Goal: Register for event/course: Sign up to attend an event or enroll in a course

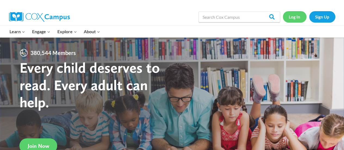
click at [298, 18] on link "Log In" at bounding box center [294, 16] width 24 height 11
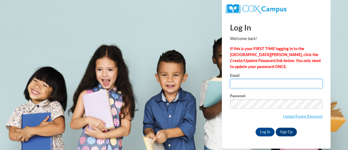
click at [262, 80] on input "Email" at bounding box center [276, 83] width 92 height 9
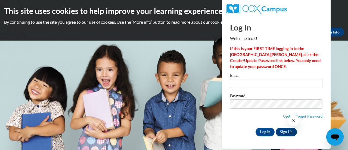
click at [294, 121] on icon "Close message from company" at bounding box center [293, 120] width 4 height 4
click at [294, 118] on link "Update/Forgot Password" at bounding box center [302, 116] width 39 height 4
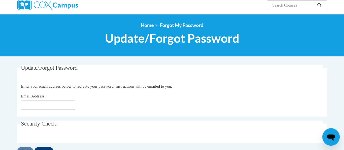
scroll to position [46, 0]
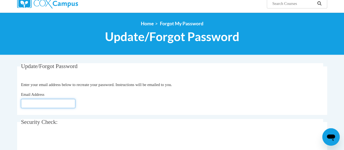
click at [60, 104] on input "Email Address" at bounding box center [48, 103] width 54 height 9
type input "t"
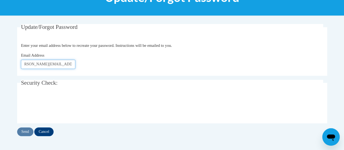
scroll to position [85, 0]
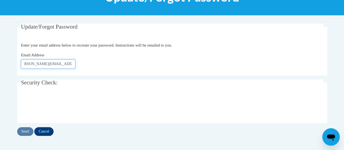
type input "mcdonald.theresa.e@gmail.com"
click at [28, 133] on input "Send" at bounding box center [25, 131] width 16 height 9
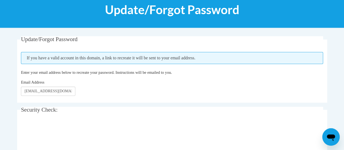
scroll to position [72, 0]
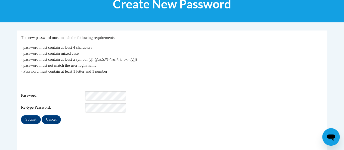
scroll to position [79, 0]
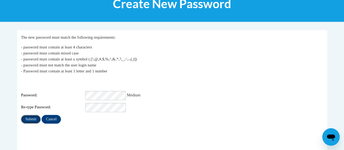
click at [26, 118] on input "Submit" at bounding box center [31, 119] width 20 height 9
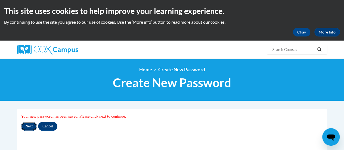
click at [28, 127] on input "Next" at bounding box center [29, 126] width 16 height 9
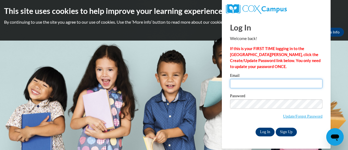
type input "mcdonald.theresa.e@gmail.com"
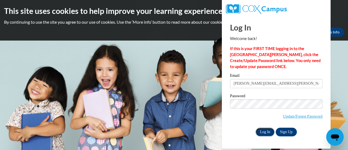
click at [267, 130] on input "Log In" at bounding box center [264, 131] width 19 height 9
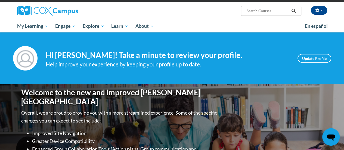
scroll to position [21, 0]
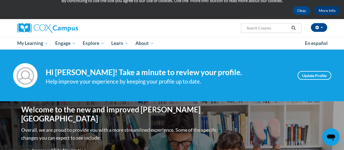
click at [256, 25] on input "Search..." at bounding box center [267, 28] width 43 height 7
type input "implicite bias"
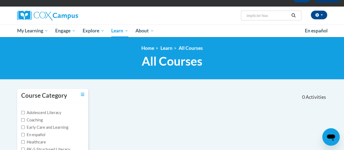
scroll to position [34, 0]
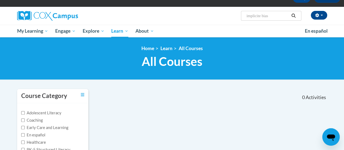
click at [262, 15] on input "implicite bias" at bounding box center [267, 15] width 43 height 7
type input "implicit bias"
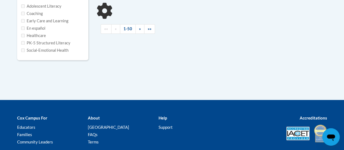
type input "implicit bias"
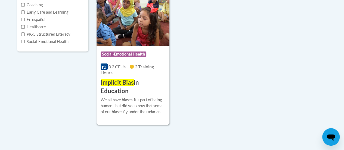
scroll to position [150, 0]
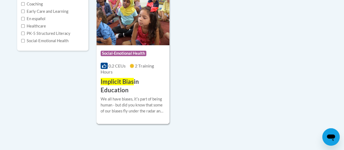
click at [147, 77] on h3 "Implicit Bias in Education" at bounding box center [132, 85] width 65 height 17
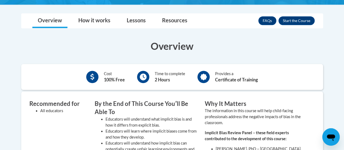
scroll to position [167, 0]
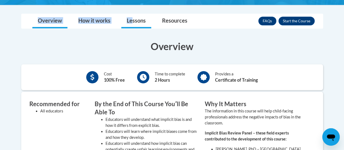
click at [141, 24] on link "Lessons" at bounding box center [136, 21] width 30 height 14
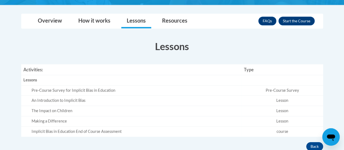
click at [105, 56] on section "Lessons Activities: Type Lessons Empty Pre-Course Survey for Implicit Bias in E…" at bounding box center [172, 87] width 310 height 97
click at [308, 22] on button "Enroll" at bounding box center [296, 21] width 36 height 9
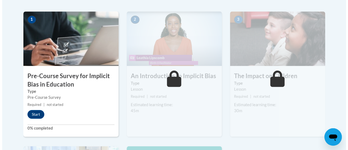
scroll to position [171, 0]
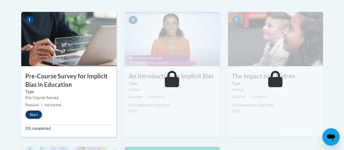
click at [33, 114] on button "Start" at bounding box center [33, 114] width 17 height 9
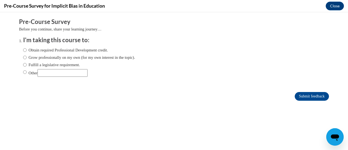
scroll to position [0, 0]
click at [23, 49] on input "Obtain required Professional Development credit." at bounding box center [25, 50] width 4 height 6
radio input "true"
click at [294, 96] on input "Submit feedback" at bounding box center [311, 96] width 34 height 9
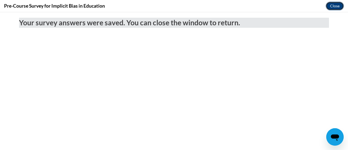
click at [331, 7] on button "Close" at bounding box center [334, 6] width 18 height 9
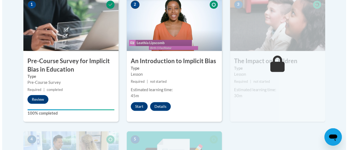
scroll to position [196, 0]
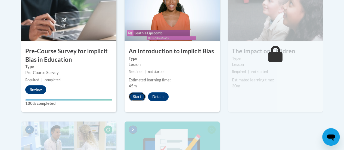
click at [141, 94] on button "Start" at bounding box center [136, 96] width 17 height 9
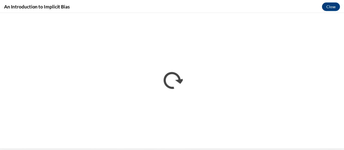
scroll to position [0, 0]
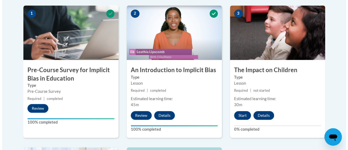
scroll to position [177, 0]
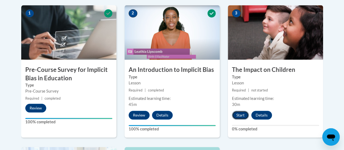
click at [240, 113] on button "Start" at bounding box center [240, 115] width 17 height 9
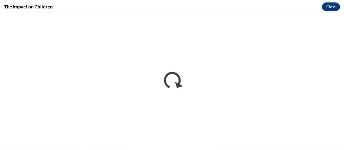
scroll to position [0, 0]
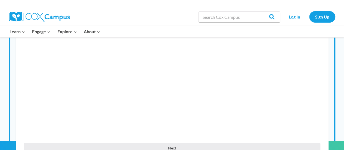
scroll to position [173, 0]
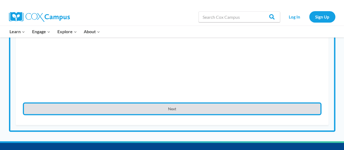
click at [168, 112] on button "Next" at bounding box center [172, 108] width 296 height 11
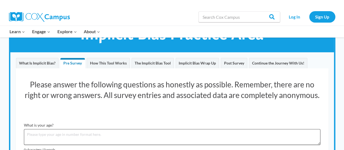
scroll to position [0, 0]
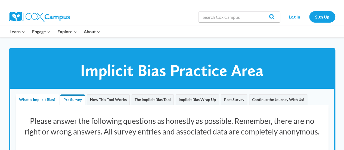
click at [36, 101] on span "What Is Implicit Bias?" at bounding box center [37, 99] width 36 height 5
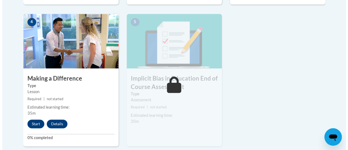
scroll to position [316, 0]
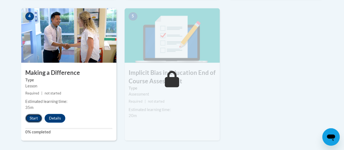
click at [34, 116] on button "Start" at bounding box center [33, 118] width 17 height 9
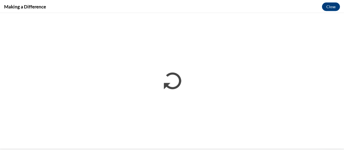
scroll to position [0, 0]
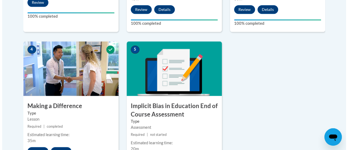
scroll to position [335, 0]
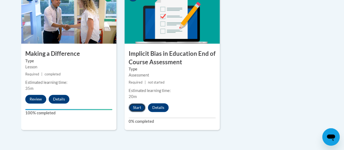
click at [140, 104] on button "Start" at bounding box center [136, 107] width 17 height 9
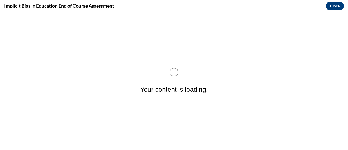
scroll to position [0, 0]
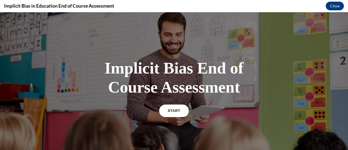
click at [178, 108] on link "START" at bounding box center [174, 110] width 30 height 12
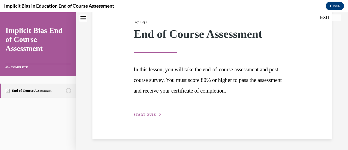
click at [154, 113] on span "START QUIZ" at bounding box center [145, 114] width 22 height 4
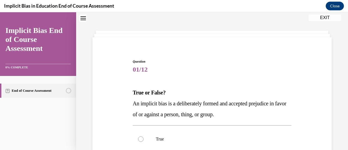
scroll to position [68, 0]
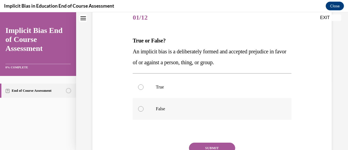
click at [142, 111] on label "False" at bounding box center [212, 109] width 158 height 22
click at [142, 111] on input "False" at bounding box center [140, 108] width 5 height 5
radio input "true"
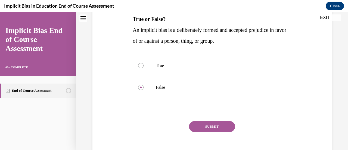
scroll to position [91, 0]
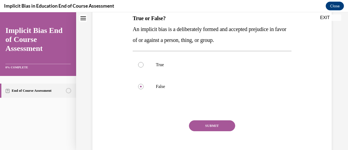
click at [201, 126] on button "SUBMIT" at bounding box center [212, 125] width 46 height 11
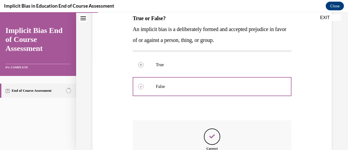
scroll to position [160, 0]
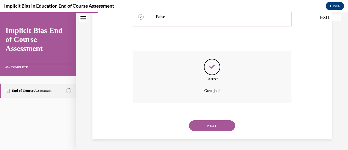
click at [207, 124] on button "NEXT" at bounding box center [212, 125] width 46 height 11
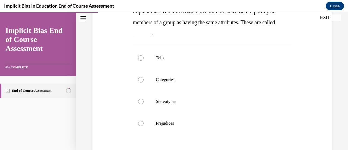
scroll to position [98, 0]
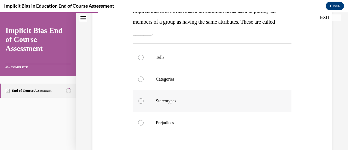
click at [147, 104] on label "Stereotypes" at bounding box center [212, 101] width 158 height 22
click at [143, 103] on input "Stereotypes" at bounding box center [140, 100] width 5 height 5
radio input "true"
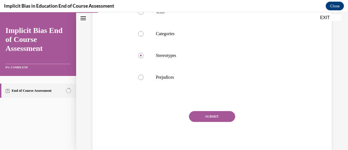
click at [202, 121] on button "SUBMIT" at bounding box center [212, 116] width 46 height 11
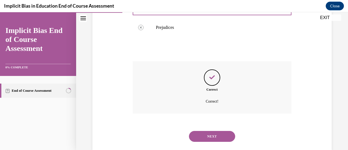
click at [213, 136] on button "NEXT" at bounding box center [212, 136] width 46 height 11
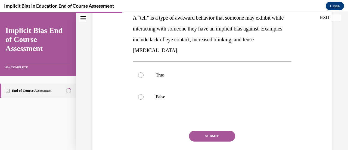
scroll to position [104, 0]
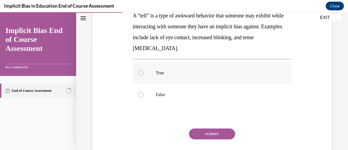
click at [141, 76] on label "True" at bounding box center [212, 73] width 158 height 22
click at [141, 76] on input "True" at bounding box center [140, 72] width 5 height 5
radio input "true"
click at [203, 134] on button "SUBMIT" at bounding box center [212, 133] width 46 height 11
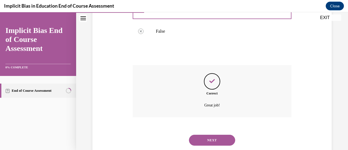
scroll to position [168, 0]
click at [195, 138] on button "NEXT" at bounding box center [212, 139] width 46 height 11
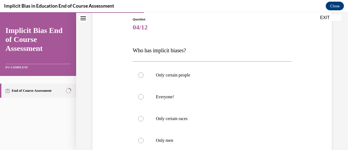
scroll to position [83, 0]
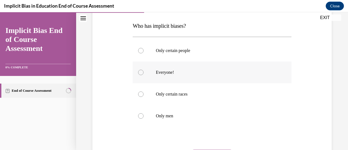
click at [156, 71] on p "Everyone!" at bounding box center [217, 72] width 122 height 5
click at [143, 71] on input "Everyone!" at bounding box center [140, 72] width 5 height 5
radio input "true"
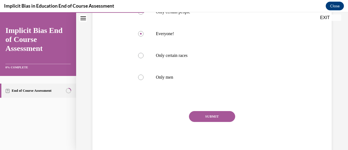
click at [213, 122] on div "SUBMIT NEXT" at bounding box center [212, 133] width 158 height 45
click at [213, 111] on button "SUBMIT" at bounding box center [212, 116] width 46 height 11
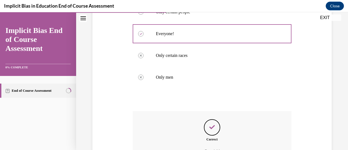
scroll to position [165, 0]
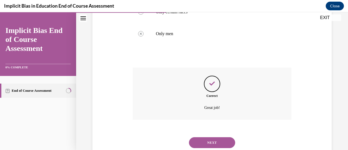
click at [221, 144] on button "NEXT" at bounding box center [212, 142] width 46 height 11
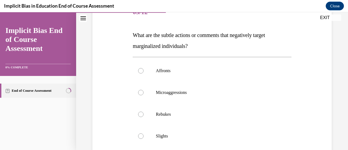
scroll to position [74, 0]
click at [156, 91] on p "Microaggressions" at bounding box center [217, 91] width 122 height 5
click at [143, 91] on input "Microaggressions" at bounding box center [140, 91] width 5 height 5
radio input "true"
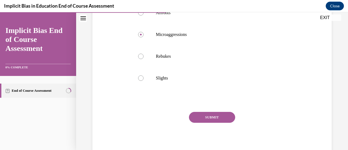
scroll to position [132, 0]
click at [215, 114] on button "SUBMIT" at bounding box center [212, 116] width 46 height 11
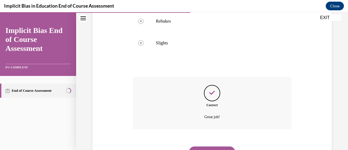
scroll to position [193, 0]
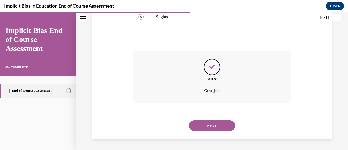
click at [216, 127] on button "NEXT" at bounding box center [212, 125] width 46 height 11
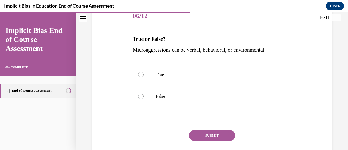
scroll to position [70, 0]
click at [138, 77] on label "True" at bounding box center [212, 74] width 158 height 22
click at [138, 77] on input "True" at bounding box center [140, 73] width 5 height 5
radio input "true"
click at [210, 132] on button "SUBMIT" at bounding box center [212, 135] width 46 height 11
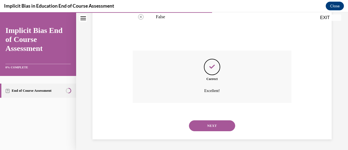
click at [208, 129] on button "NEXT" at bounding box center [212, 125] width 46 height 11
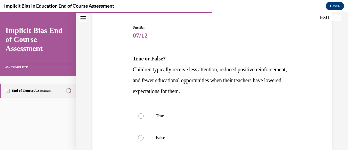
scroll to position [57, 0]
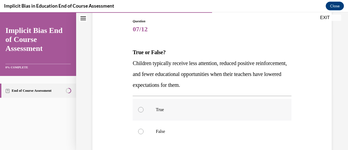
click at [136, 110] on label "True" at bounding box center [212, 110] width 158 height 22
click at [138, 110] on input "True" at bounding box center [140, 109] width 5 height 5
radio input "true"
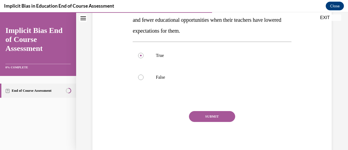
click at [214, 120] on button "SUBMIT" at bounding box center [212, 116] width 46 height 11
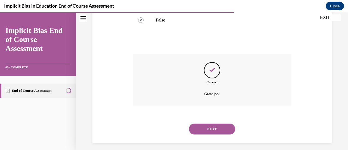
scroll to position [171, 0]
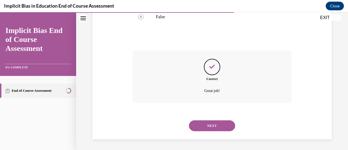
click at [210, 129] on button "NEXT" at bounding box center [212, 125] width 46 height 11
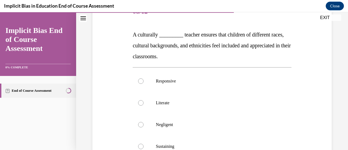
scroll to position [74, 0]
click at [161, 105] on p "Literate" at bounding box center [217, 102] width 122 height 5
click at [143, 105] on input "Literate" at bounding box center [140, 102] width 5 height 5
radio input "true"
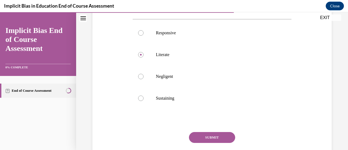
click at [219, 138] on button "SUBMIT" at bounding box center [212, 137] width 46 height 11
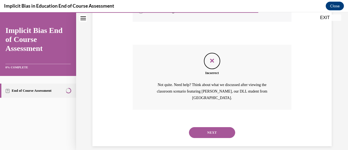
scroll to position [210, 0]
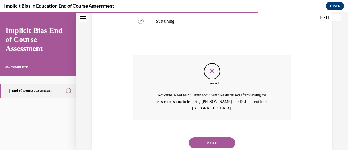
click at [215, 137] on button "NEXT" at bounding box center [212, 142] width 46 height 11
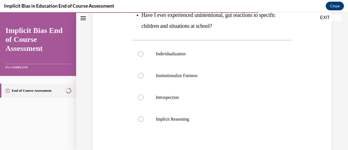
scroll to position [150, 0]
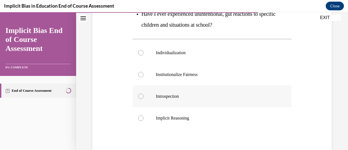
click at [144, 96] on label "Introspection" at bounding box center [212, 96] width 158 height 22
click at [143, 96] on input "Introspection" at bounding box center [140, 95] width 5 height 5
radio input "true"
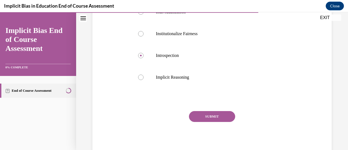
click at [210, 119] on button "SUBMIT" at bounding box center [212, 116] width 46 height 11
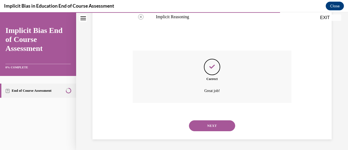
click at [216, 125] on button "NEXT" at bounding box center [212, 125] width 46 height 11
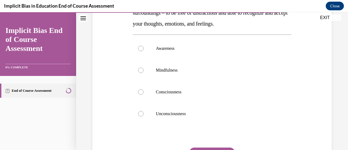
scroll to position [107, 0]
click at [152, 72] on label "Mindfulness" at bounding box center [212, 70] width 158 height 22
click at [143, 72] on input "Mindfulness" at bounding box center [140, 69] width 5 height 5
radio input "true"
click at [228, 147] on button "SUBMIT" at bounding box center [212, 152] width 46 height 11
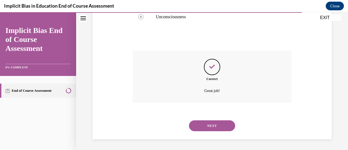
click at [220, 122] on button "NEXT" at bounding box center [212, 125] width 46 height 11
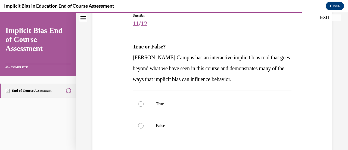
scroll to position [67, 0]
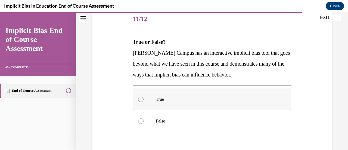
click at [153, 95] on label "True" at bounding box center [212, 99] width 158 height 22
click at [143, 96] on input "True" at bounding box center [140, 98] width 5 height 5
radio input "true"
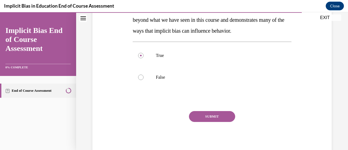
click at [217, 121] on button "SUBMIT" at bounding box center [212, 116] width 46 height 11
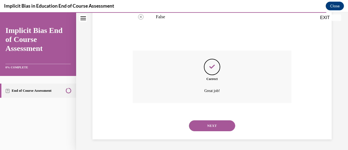
scroll to position [171, 0]
click at [222, 133] on div "NEXT" at bounding box center [212, 126] width 158 height 22
click at [222, 125] on button "NEXT" at bounding box center [212, 126] width 46 height 11
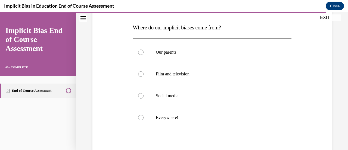
scroll to position [90, 0]
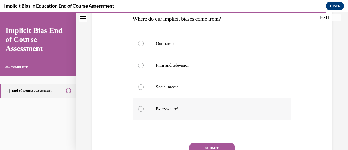
click at [172, 108] on p "Everywhere!" at bounding box center [217, 108] width 122 height 5
click at [143, 108] on input "Everywhere!" at bounding box center [140, 108] width 5 height 5
radio input "true"
click at [205, 146] on button "SUBMIT" at bounding box center [212, 147] width 46 height 11
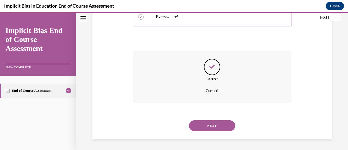
click at [218, 129] on button "NEXT" at bounding box center [212, 125] width 46 height 11
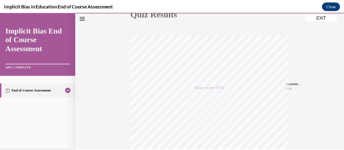
scroll to position [141, 0]
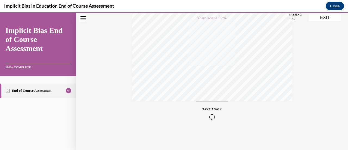
click at [320, 19] on button "EXIT" at bounding box center [324, 17] width 33 height 7
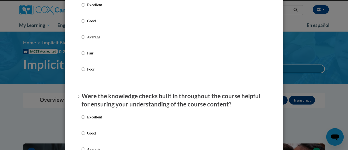
scroll to position [88, 0]
drag, startPoint x: 79, startPoint y: 25, endPoint x: 83, endPoint y: 26, distance: 4.0
click at [83, 24] on input "Good" at bounding box center [83, 21] width 4 height 6
radio input "true"
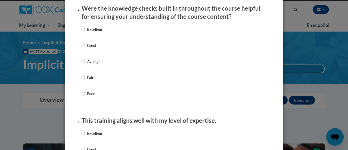
scroll to position [175, 0]
click at [88, 32] on p "Excellent" at bounding box center [94, 29] width 15 height 6
click at [85, 32] on input "Excellent" at bounding box center [83, 29] width 4 height 6
radio input "true"
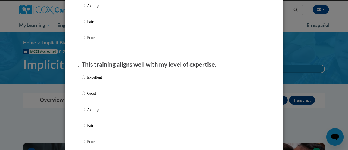
scroll to position [230, 0]
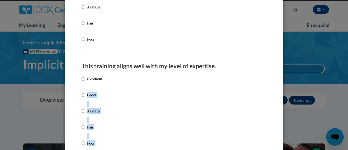
click at [100, 87] on div "Excellent Good Average Fair Poor" at bounding box center [173, 117] width 185 height 89
click at [90, 82] on p "Excellent" at bounding box center [94, 79] width 15 height 6
click at [85, 82] on input "Excellent" at bounding box center [83, 79] width 4 height 6
radio input "true"
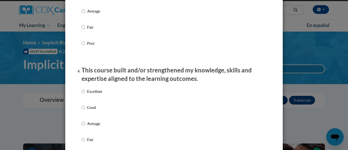
scroll to position [341, 0]
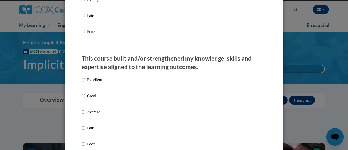
click at [103, 85] on div "Excellent Good Average Fair Poor" at bounding box center [173, 118] width 185 height 89
click at [94, 88] on label "Excellent" at bounding box center [91, 84] width 20 height 15
click at [85, 83] on input "Excellent" at bounding box center [83, 80] width 4 height 6
radio input "true"
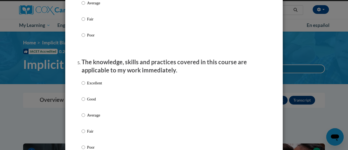
scroll to position [450, 0]
drag, startPoint x: 91, startPoint y: 94, endPoint x: 93, endPoint y: 99, distance: 5.5
click at [92, 94] on label "Excellent" at bounding box center [91, 87] width 20 height 15
click at [85, 86] on input "Excellent" at bounding box center [83, 83] width 4 height 6
radio input "true"
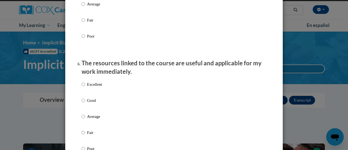
scroll to position [573, 0]
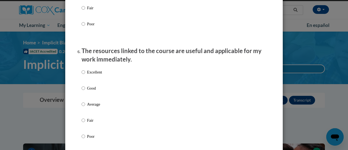
click at [106, 76] on div "Excellent Good Average Fair Poor" at bounding box center [173, 110] width 185 height 89
click at [108, 81] on div "Excellent Good Average Fair Poor" at bounding box center [173, 110] width 185 height 89
click at [96, 96] on label "Good" at bounding box center [91, 92] width 20 height 15
click at [85, 91] on input "Good" at bounding box center [83, 88] width 4 height 6
radio input "true"
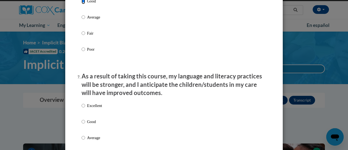
scroll to position [660, 0]
click at [102, 111] on div "Excellent Good Average Fair Poor" at bounding box center [173, 143] width 185 height 89
click at [87, 108] on p "Excellent" at bounding box center [94, 105] width 15 height 6
click at [85, 108] on input "Excellent" at bounding box center [83, 105] width 4 height 6
radio input "true"
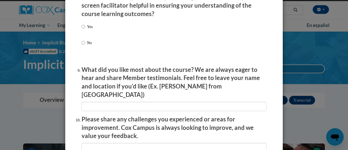
scroll to position [859, 0]
click at [93, 31] on div "Yes No" at bounding box center [173, 41] width 185 height 40
click at [89, 29] on p "Yes" at bounding box center [90, 26] width 6 height 6
click at [85, 29] on input "Yes" at bounding box center [83, 26] width 4 height 6
radio input "true"
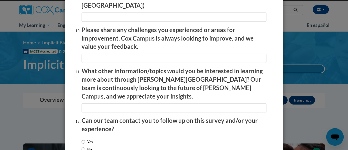
scroll to position [980, 0]
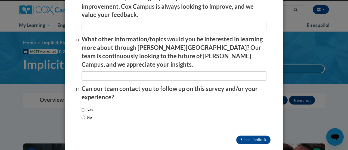
click at [86, 114] on label "No" at bounding box center [86, 117] width 10 height 6
click at [85, 114] on input "No" at bounding box center [83, 117] width 4 height 6
radio input "true"
click at [255, 135] on input "Submit feedback" at bounding box center [253, 139] width 34 height 9
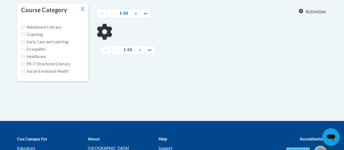
scroll to position [120, 0]
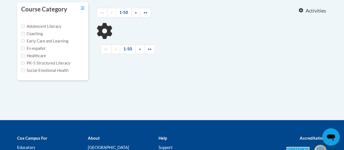
type input "meaningful conversations"
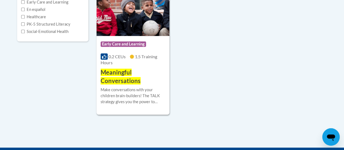
scroll to position [159, 0]
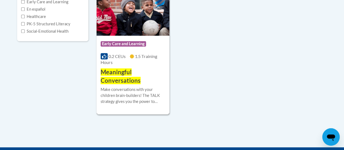
click at [154, 74] on h3 "Meaningful Conversations" at bounding box center [132, 76] width 65 height 17
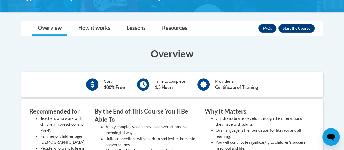
scroll to position [87, 0]
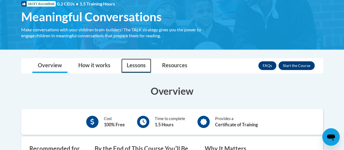
click at [136, 67] on link "Lessons" at bounding box center [136, 65] width 30 height 14
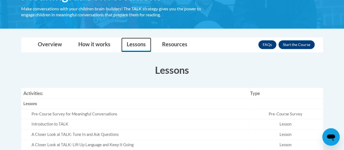
scroll to position [108, 0]
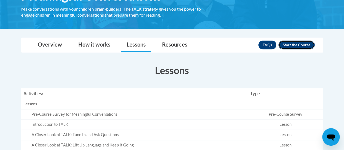
click at [299, 47] on button "Enroll" at bounding box center [296, 44] width 36 height 9
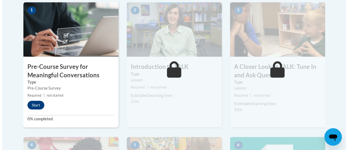
scroll to position [216, 0]
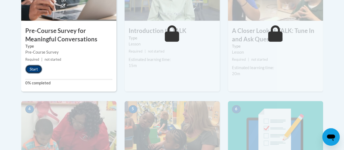
click at [36, 69] on button "Start" at bounding box center [33, 69] width 17 height 9
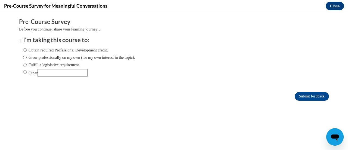
scroll to position [0, 0]
click at [49, 50] on label "Obtain required Professional Development credit." at bounding box center [65, 50] width 85 height 6
click at [27, 50] on input "Obtain required Professional Development credit." at bounding box center [25, 50] width 4 height 6
radio input "true"
click at [296, 91] on form "Pre-Course Survey Before you continue, share your learning journey… I'm taking …" at bounding box center [174, 62] width 310 height 89
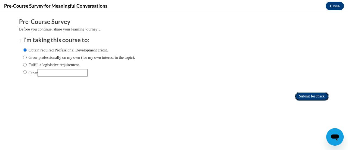
click at [298, 95] on input "Submit feedback" at bounding box center [311, 96] width 34 height 9
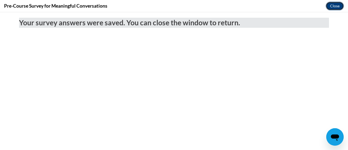
click at [335, 5] on button "Close" at bounding box center [334, 6] width 18 height 9
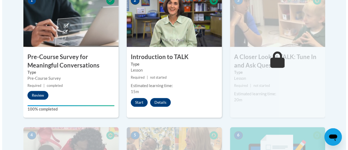
scroll to position [190, 0]
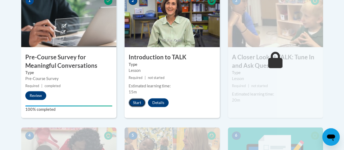
click at [135, 101] on button "Start" at bounding box center [136, 102] width 17 height 9
